Goal: Transaction & Acquisition: Download file/media

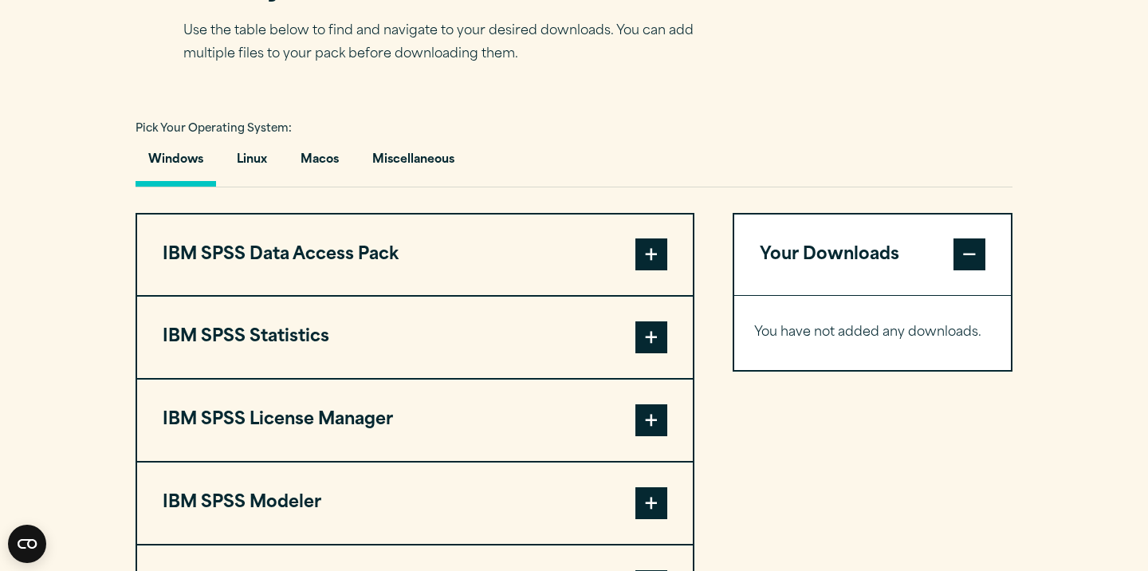
scroll to position [1120, 0]
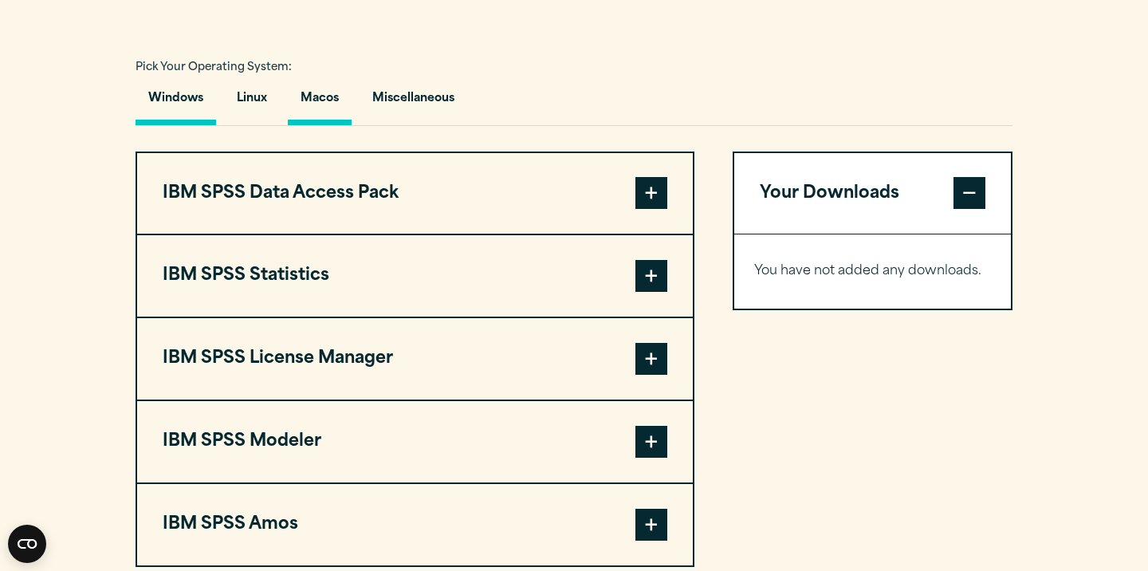
click at [324, 125] on button "Macos" at bounding box center [320, 102] width 64 height 45
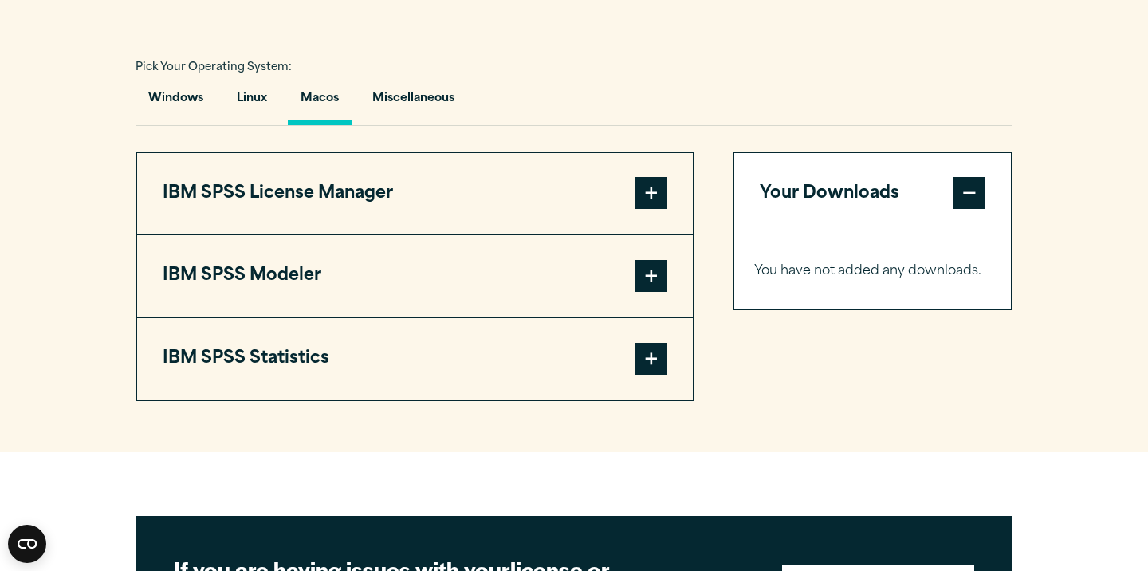
click at [659, 375] on span at bounding box center [651, 359] width 32 height 32
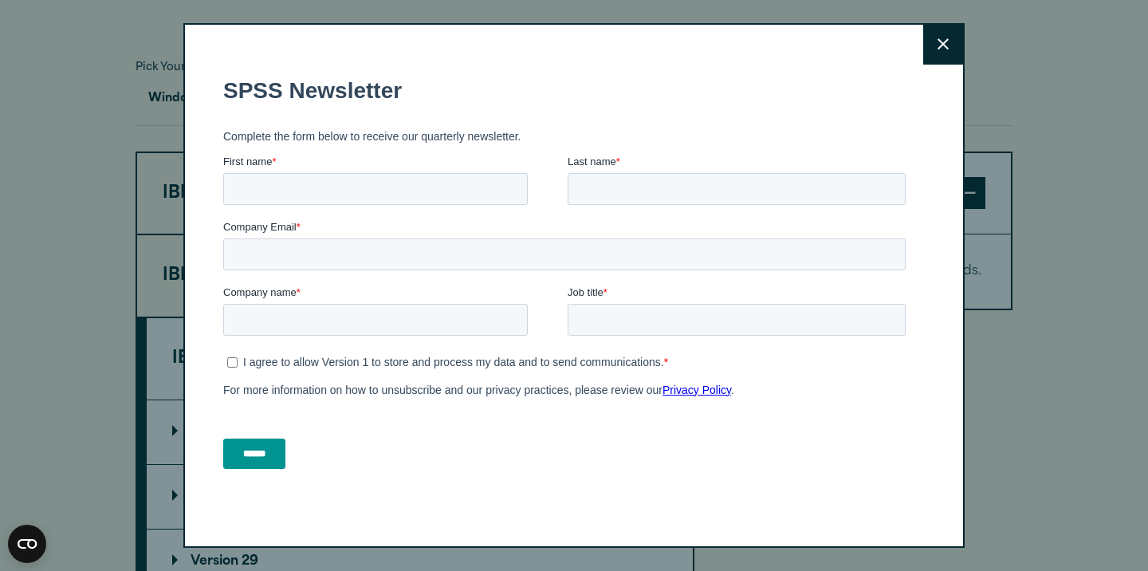
click at [659, 396] on p "For more information on how to unsubscribe and our privacy practices, please re…" at bounding box center [567, 388] width 689 height 19
click at [956, 45] on button "Close" at bounding box center [943, 45] width 40 height 40
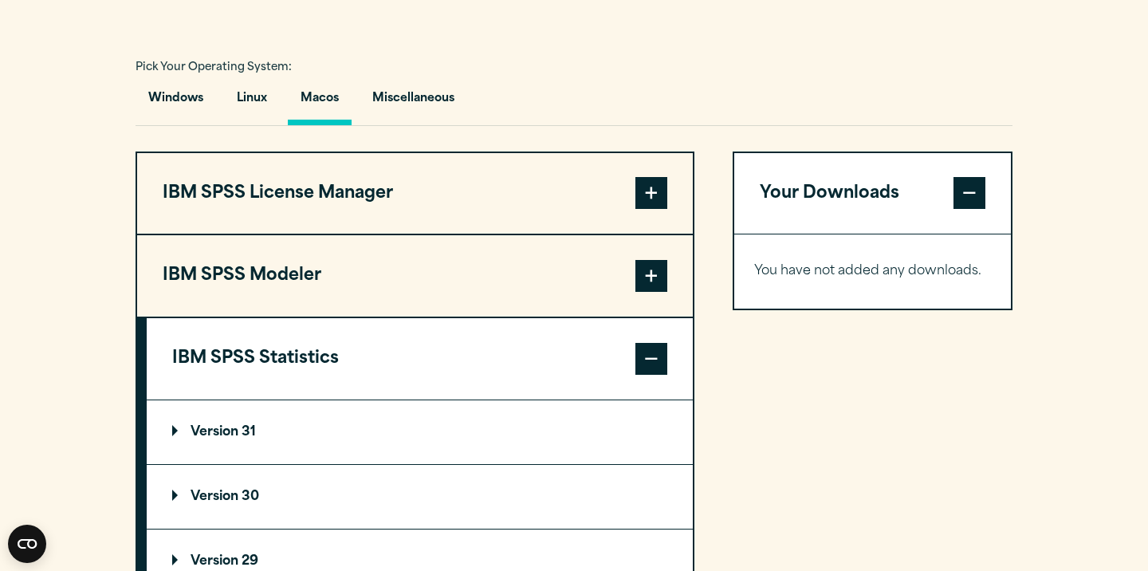
click at [652, 375] on span at bounding box center [651, 359] width 32 height 32
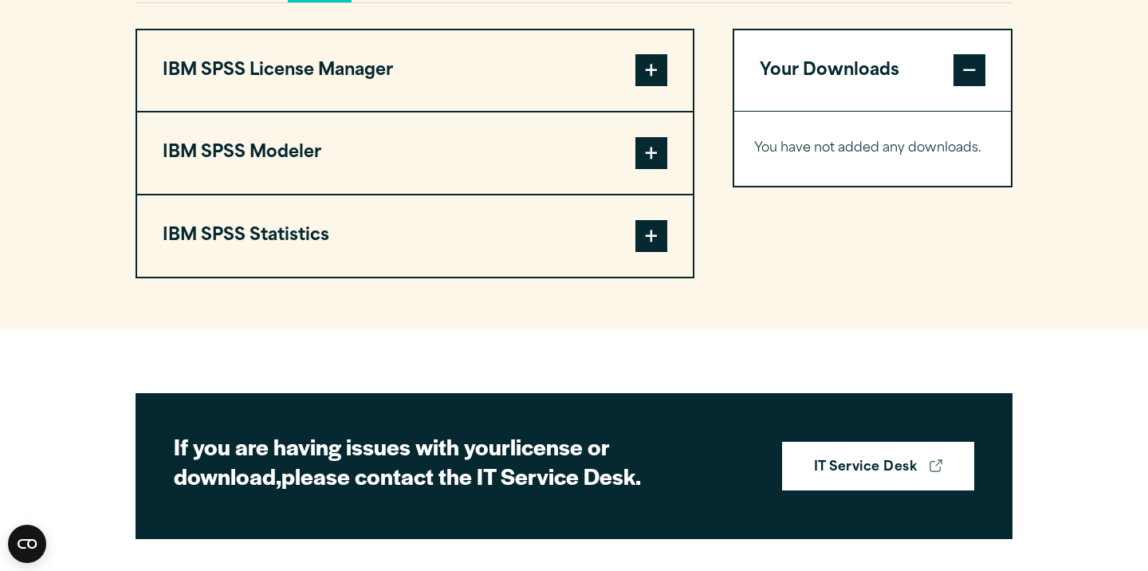
scroll to position [1235, 0]
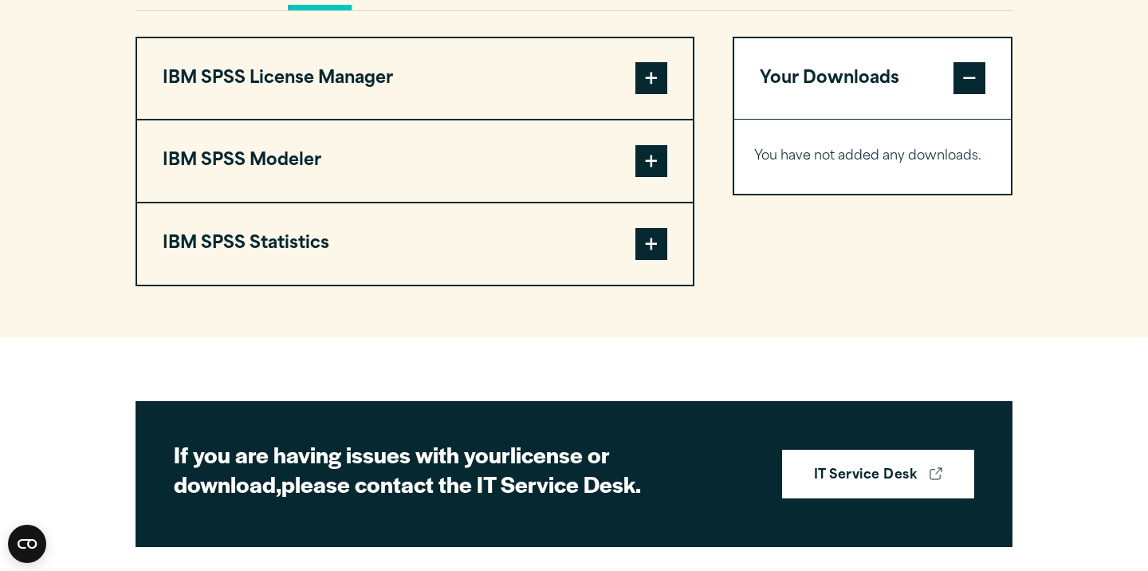
click at [654, 260] on span at bounding box center [651, 244] width 32 height 32
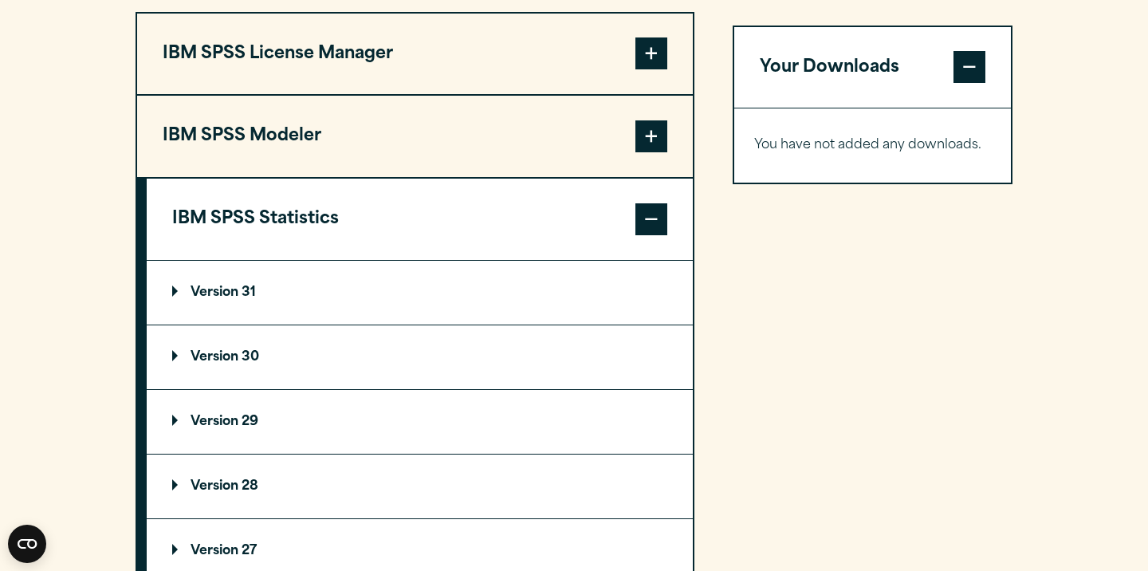
scroll to position [1257, 0]
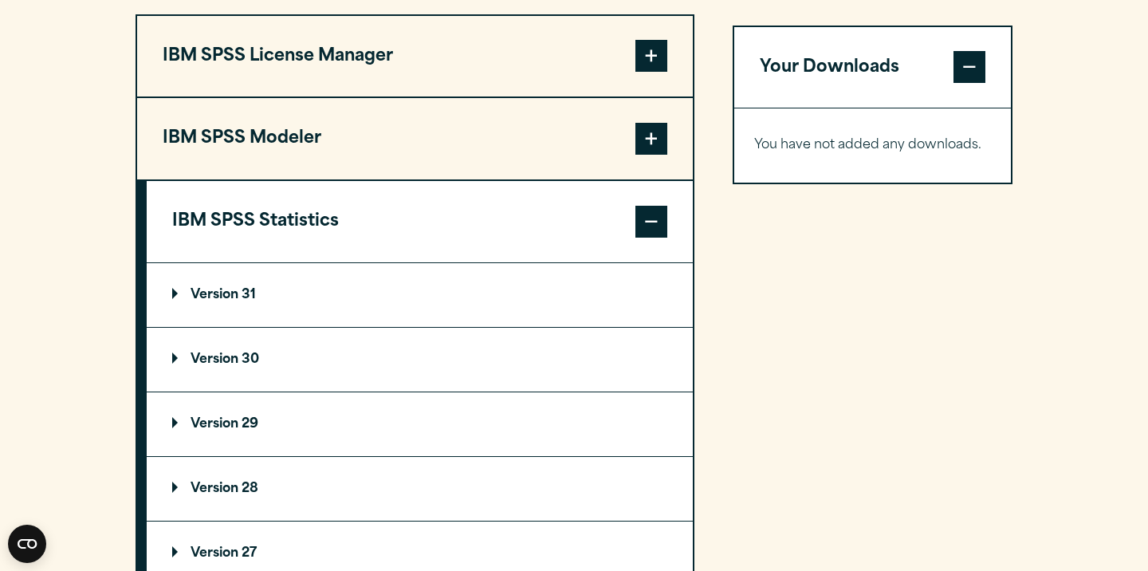
click at [218, 301] on p "Version 31" at bounding box center [214, 295] width 84 height 13
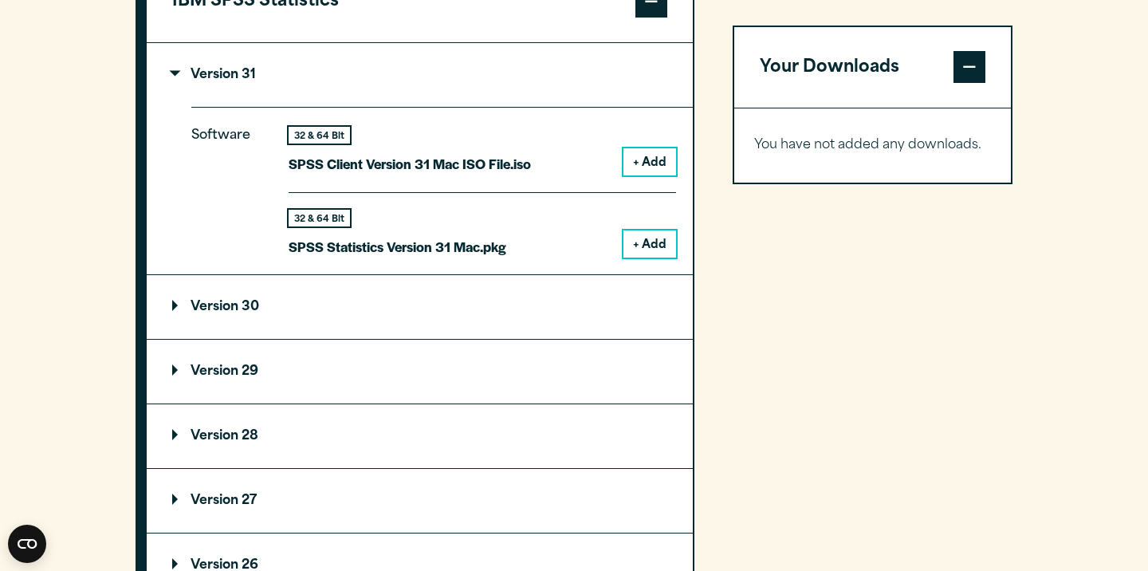
scroll to position [1487, 0]
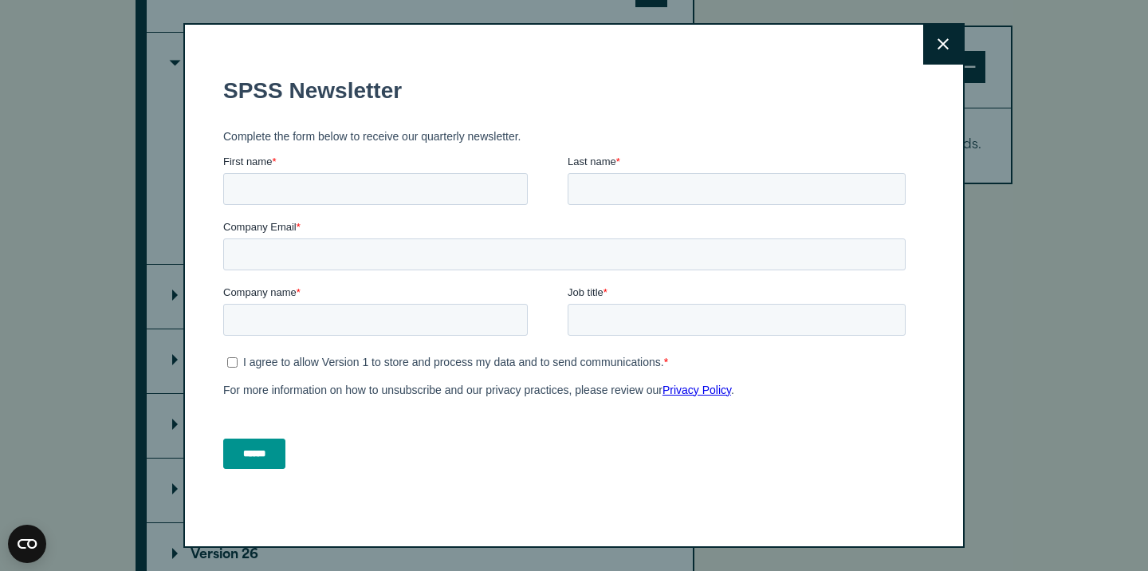
click at [945, 45] on icon at bounding box center [942, 44] width 11 height 12
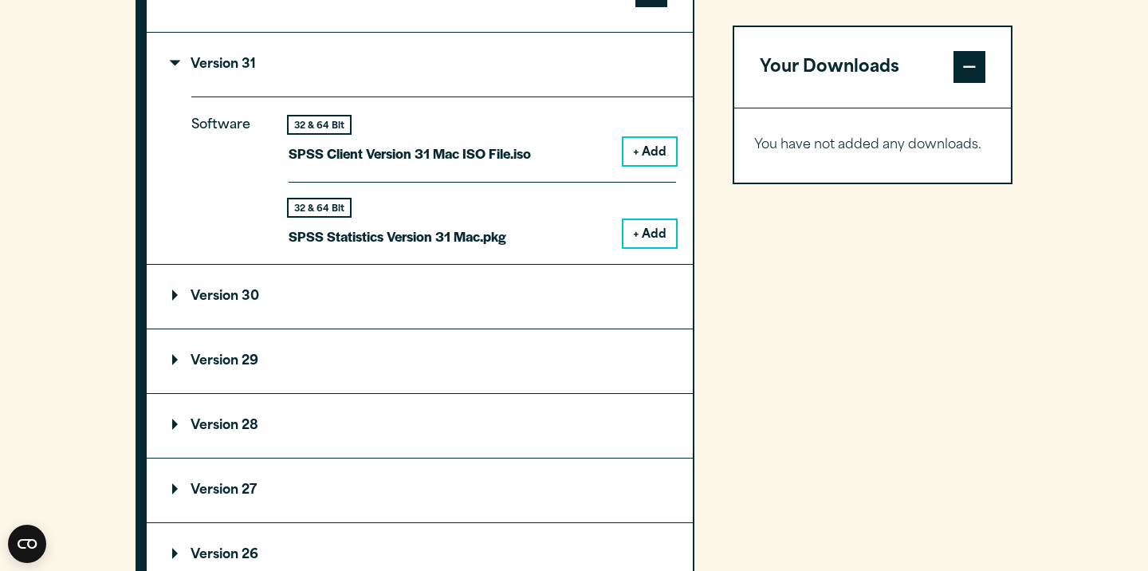
click at [646, 247] on button "+ Add" at bounding box center [649, 233] width 53 height 27
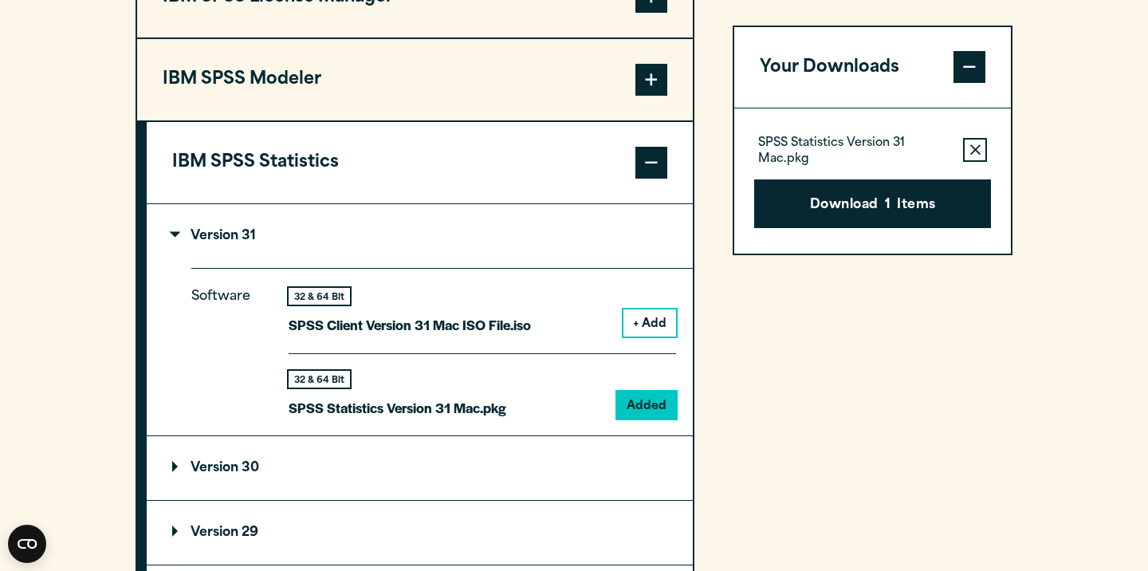
scroll to position [1317, 0]
click at [651, 95] on span at bounding box center [651, 79] width 32 height 32
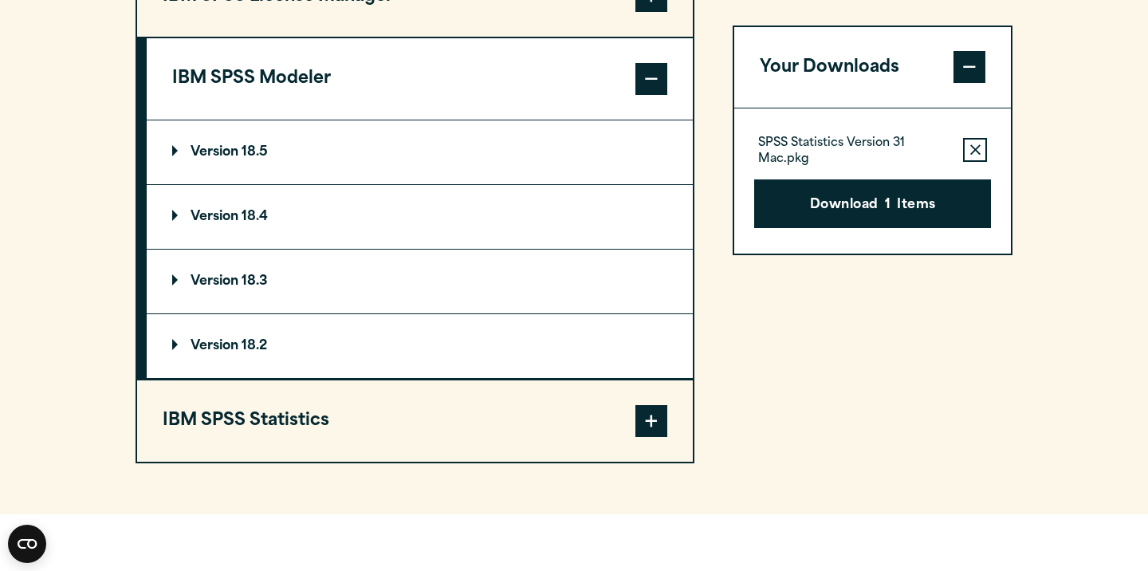
click at [651, 95] on span at bounding box center [651, 79] width 32 height 32
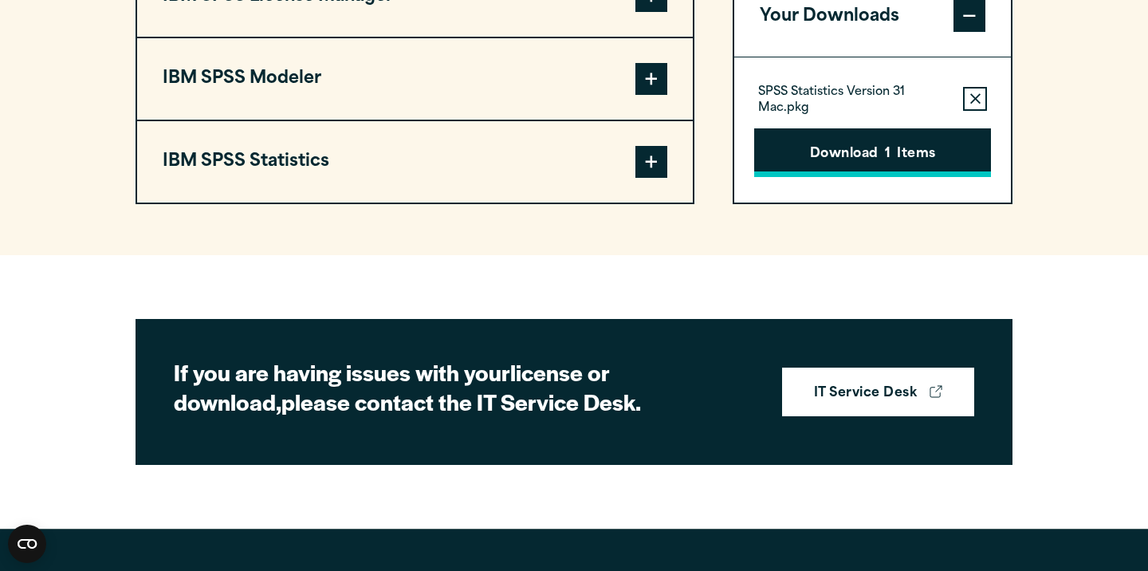
click at [852, 177] on button "Download 1 Items" at bounding box center [872, 152] width 237 height 49
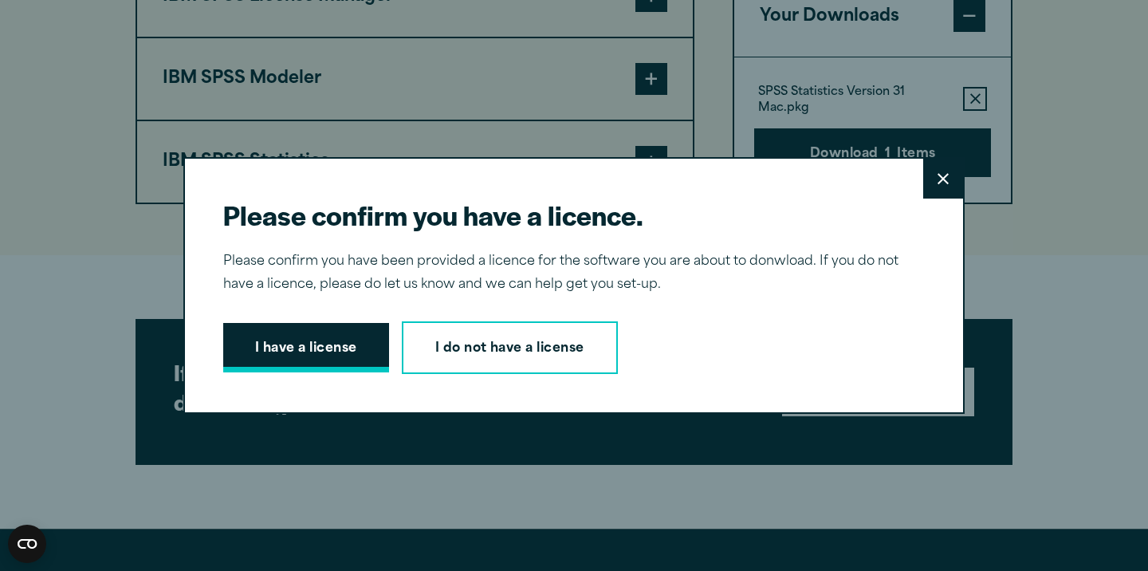
click at [332, 351] on button "I have a license" at bounding box center [306, 347] width 166 height 49
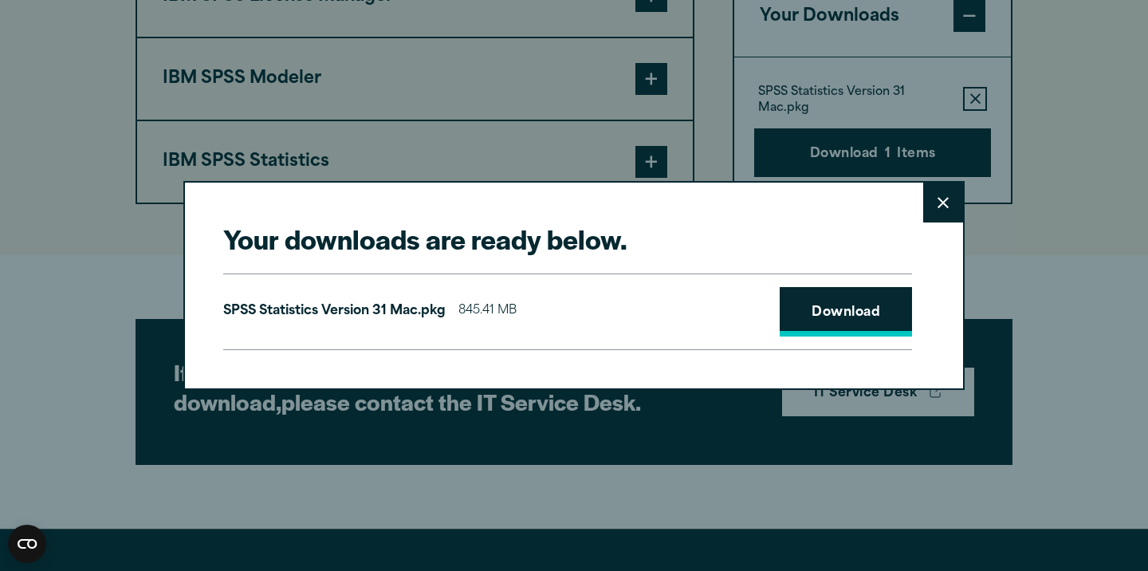
click at [862, 315] on link "Download" at bounding box center [845, 311] width 132 height 49
